Goal: Task Accomplishment & Management: Use online tool/utility

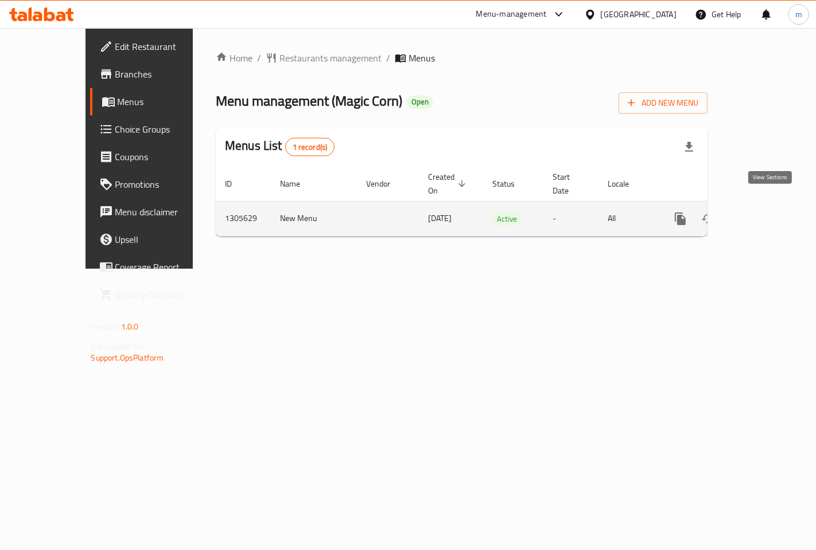
click at [765, 212] on icon "enhanced table" at bounding box center [764, 219] width 14 height 14
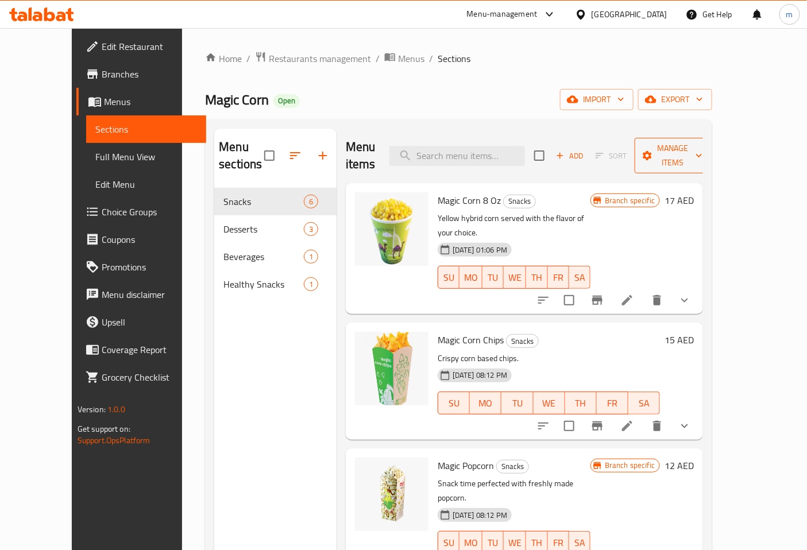
click at [691, 146] on span "Manage items" at bounding box center [673, 155] width 59 height 29
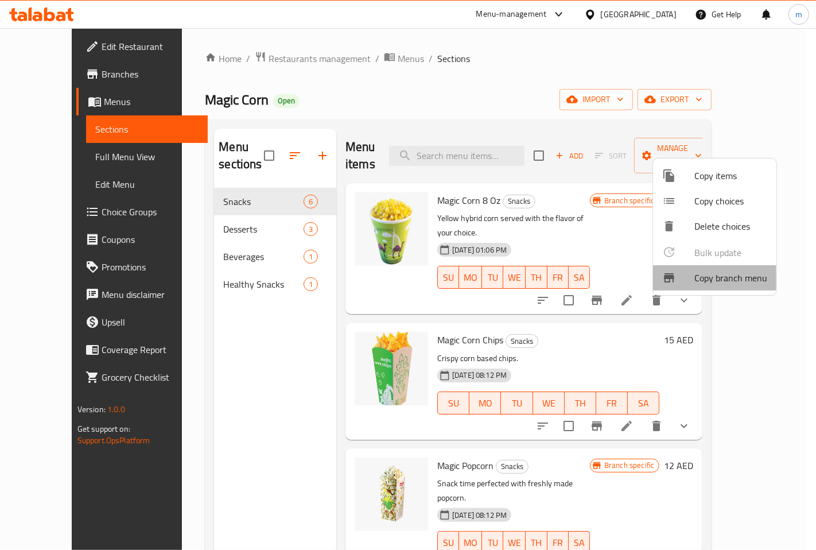
click at [702, 280] on span "Copy branch menu" at bounding box center [731, 278] width 73 height 14
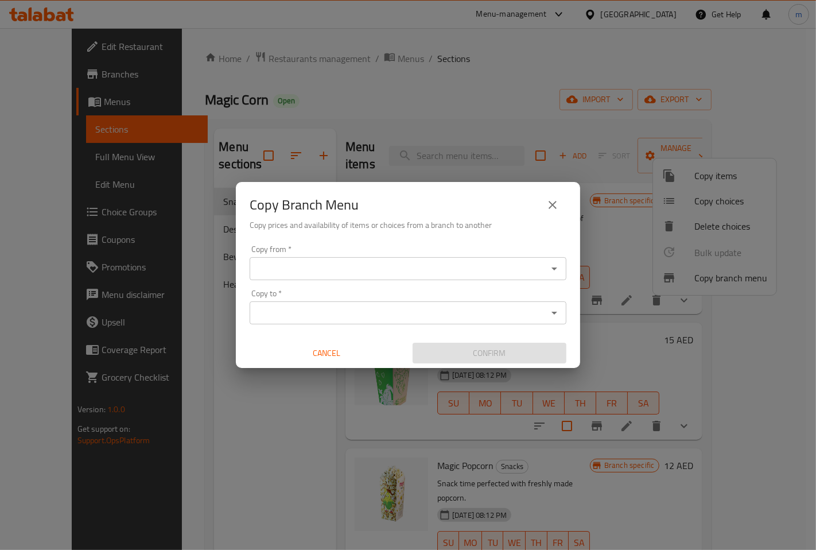
click at [364, 270] on input "Copy from   *" at bounding box center [398, 269] width 291 height 16
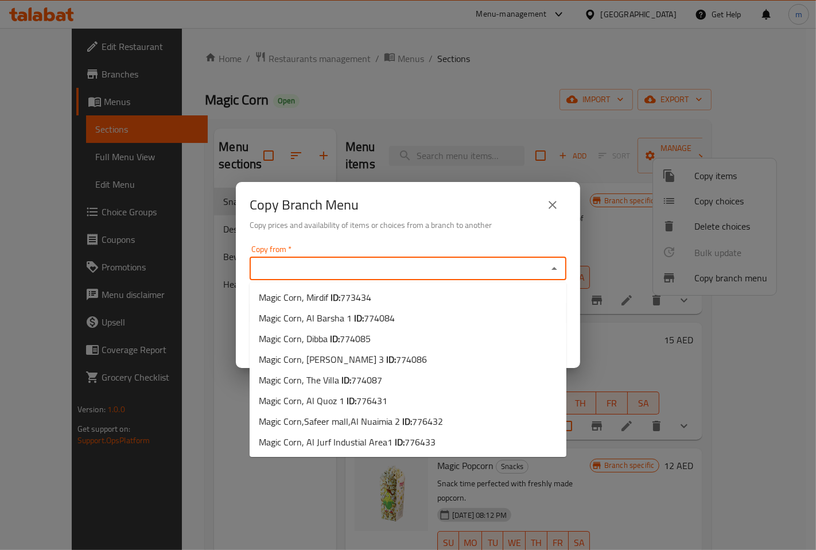
paste input "773434"
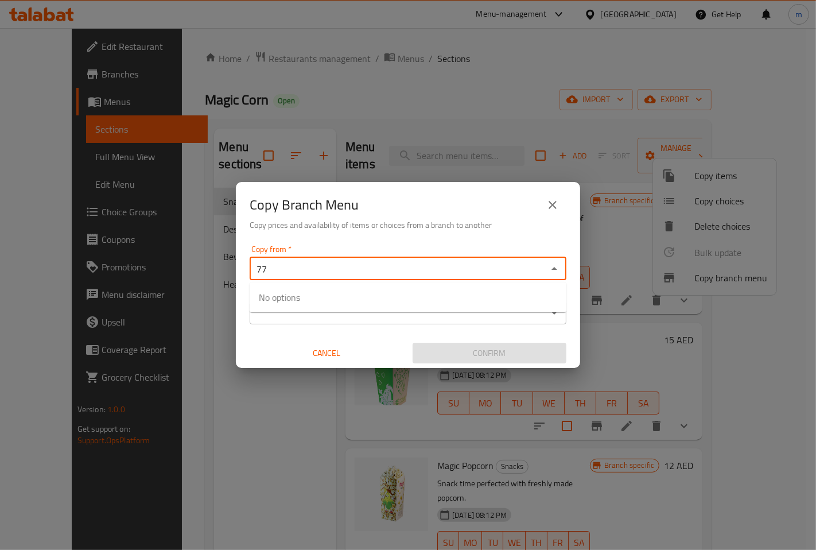
type input "7"
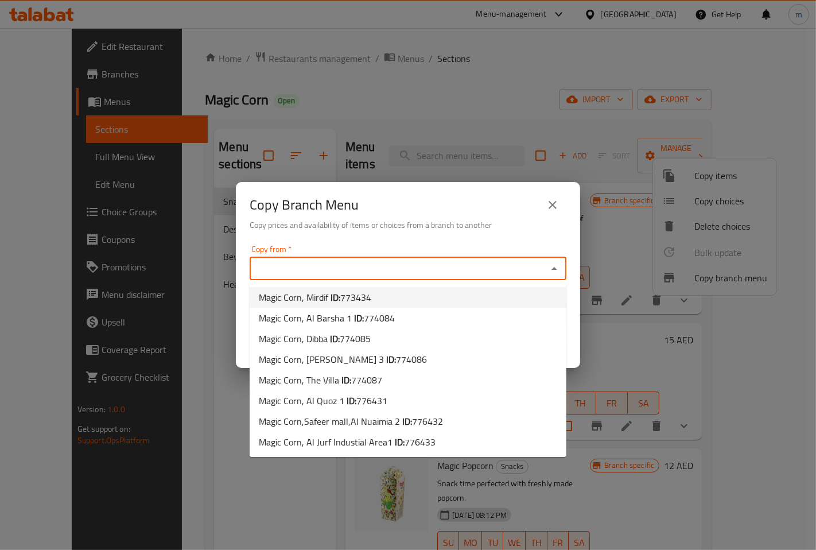
click at [312, 295] on span "Magic Corn, Mirdif ID: 773434" at bounding box center [315, 298] width 113 height 14
type input "Magic Corn, Mirdif"
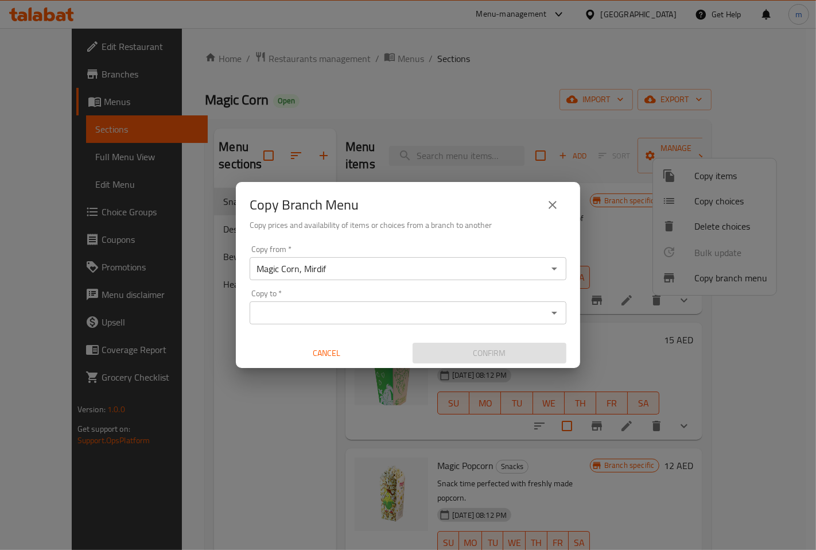
click at [389, 315] on input "Copy to   *" at bounding box center [398, 313] width 291 height 16
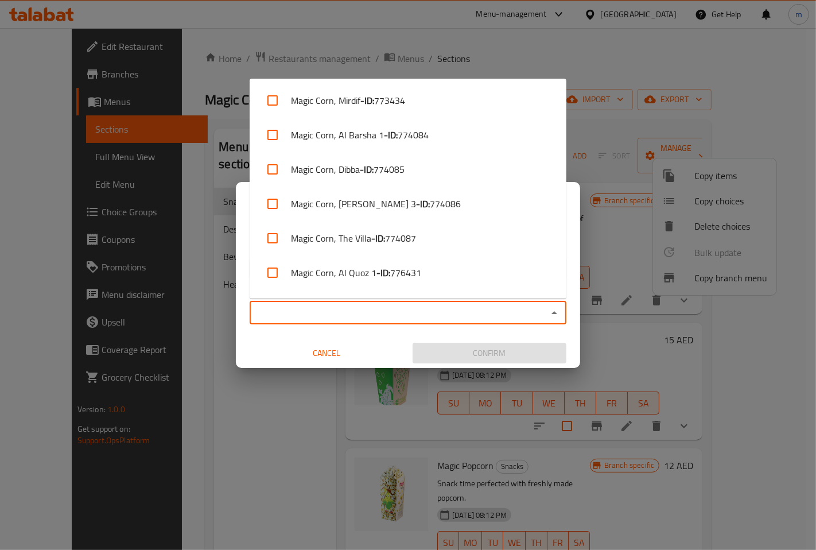
paste input "776433"
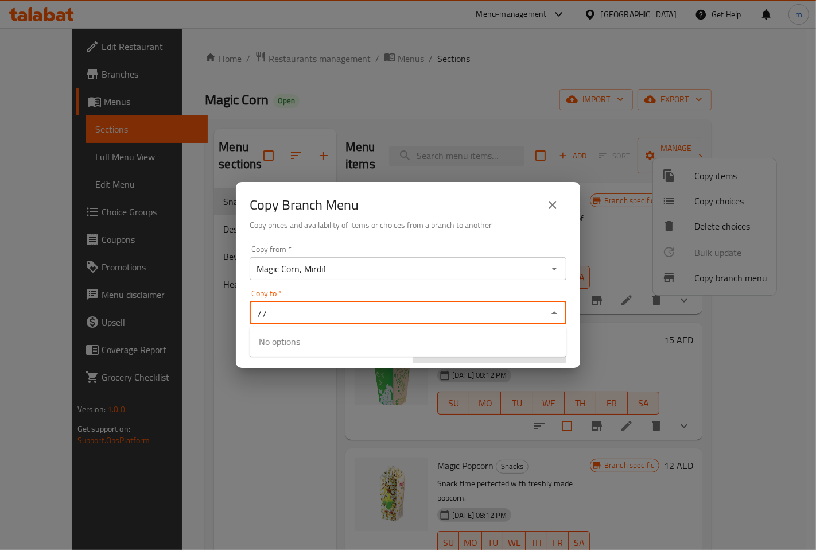
type input "7"
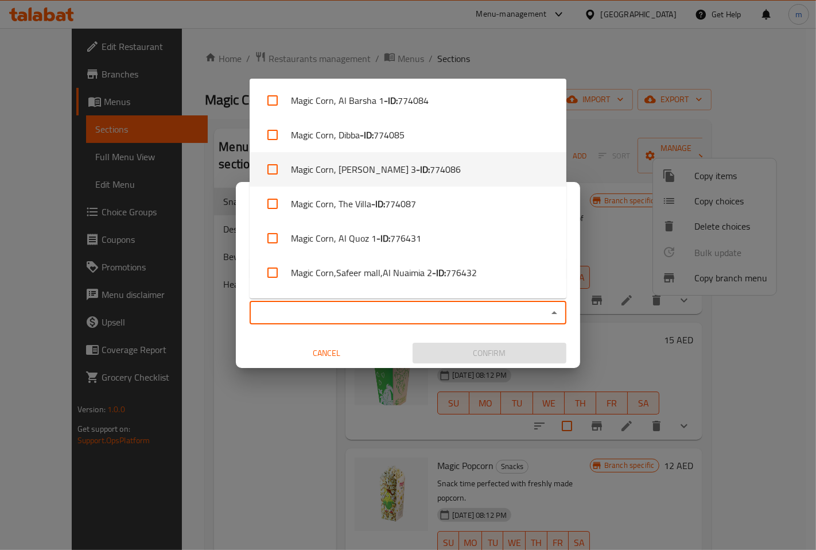
scroll to position [64, 0]
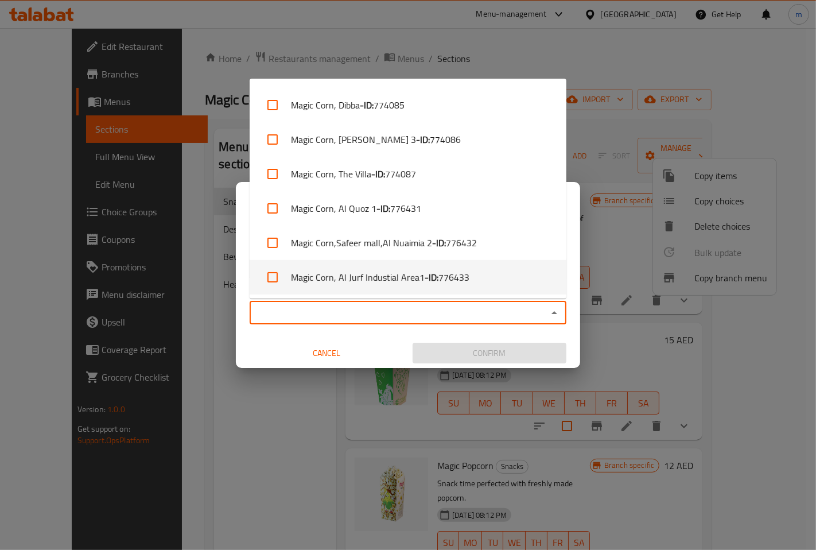
click at [389, 265] on li "Magic Corn, Al Jurf Industial Area1 - ID: 776433" at bounding box center [408, 277] width 317 height 34
checkbox input "true"
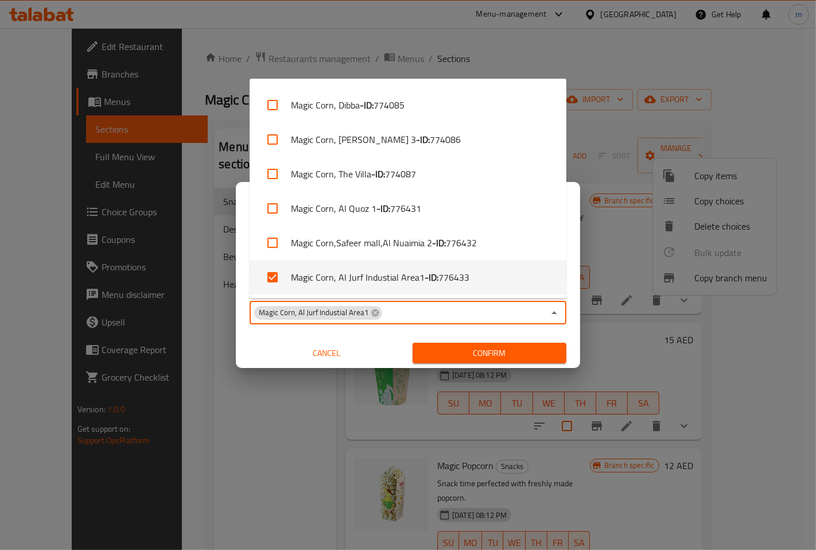
click at [444, 347] on span "Confirm" at bounding box center [489, 353] width 135 height 14
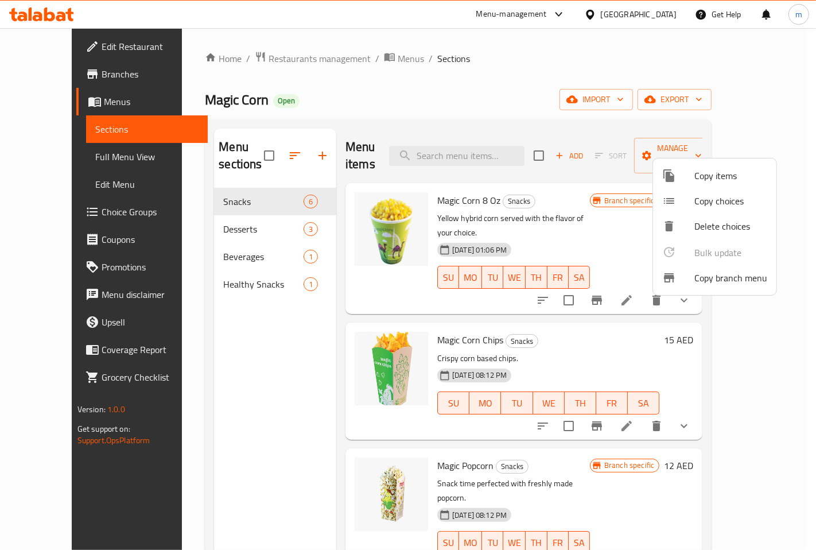
click at [490, 76] on div at bounding box center [408, 275] width 816 height 550
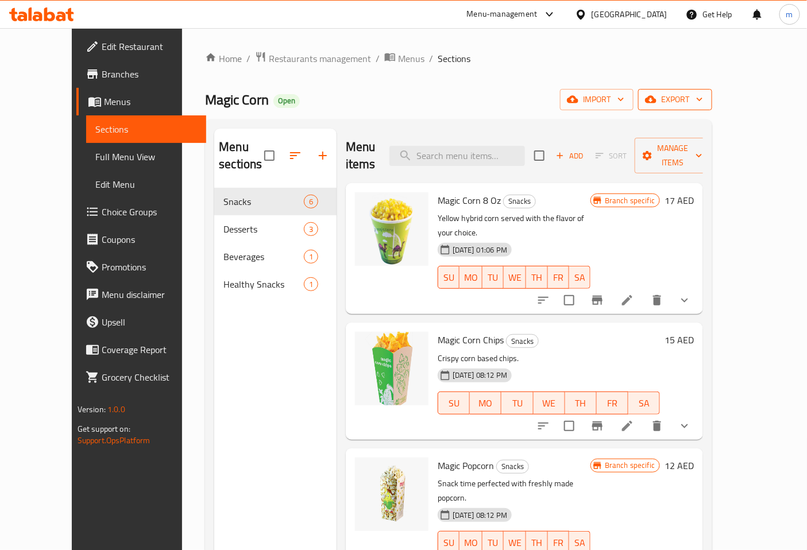
click at [703, 104] on span "export" at bounding box center [675, 99] width 56 height 14
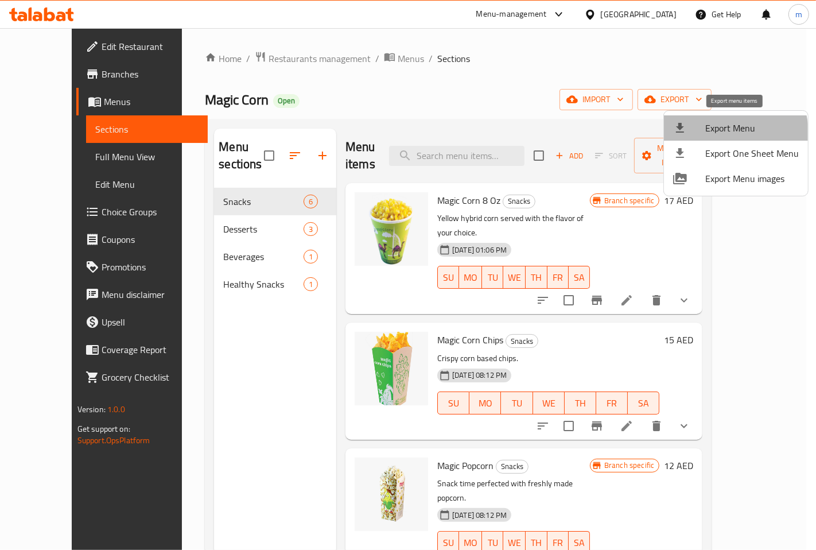
click at [730, 133] on span "Export Menu" at bounding box center [753, 128] width 94 height 14
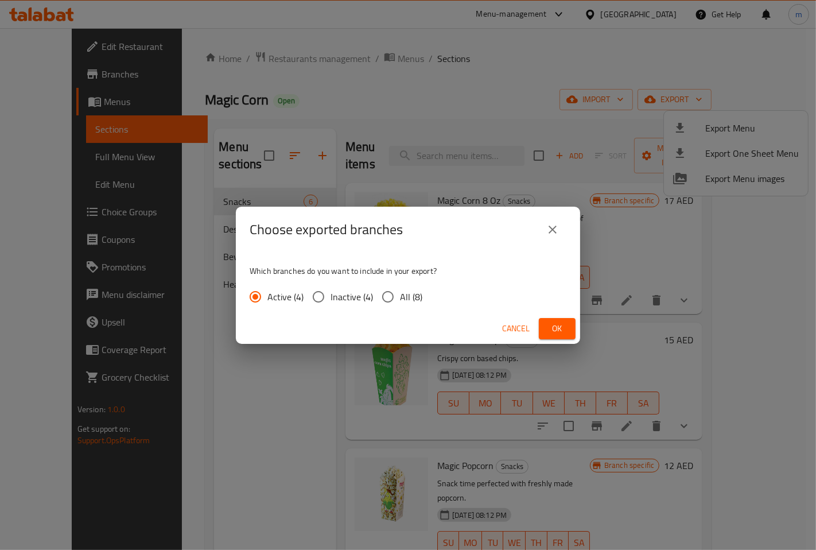
drag, startPoint x: 393, startPoint y: 301, endPoint x: 406, endPoint y: 296, distance: 13.6
click at [393, 300] on input "All (8)" at bounding box center [388, 297] width 24 height 24
radio input "true"
click at [553, 331] on span "Ok" at bounding box center [557, 329] width 18 height 14
